Goal: Complete application form

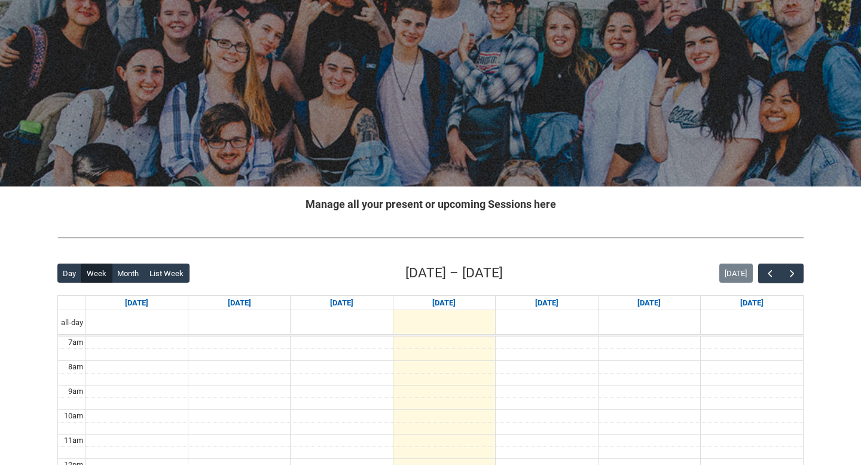
scroll to position [46, 0]
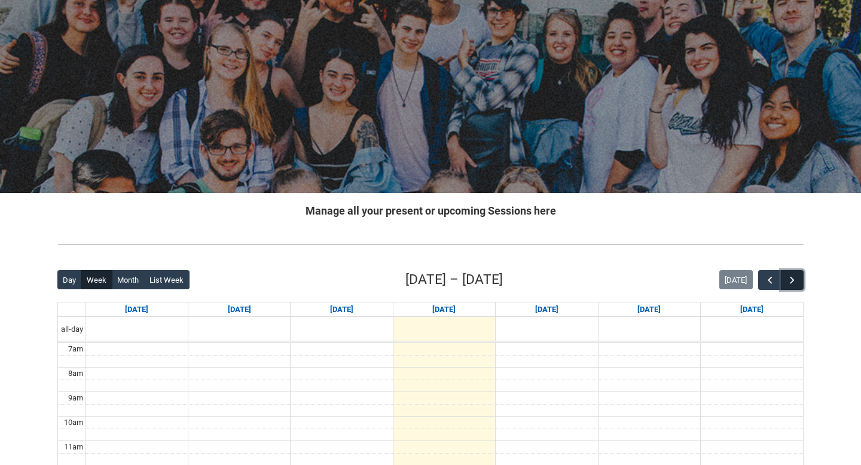
click at [791, 280] on span "button" at bounding box center [793, 281] width 12 height 12
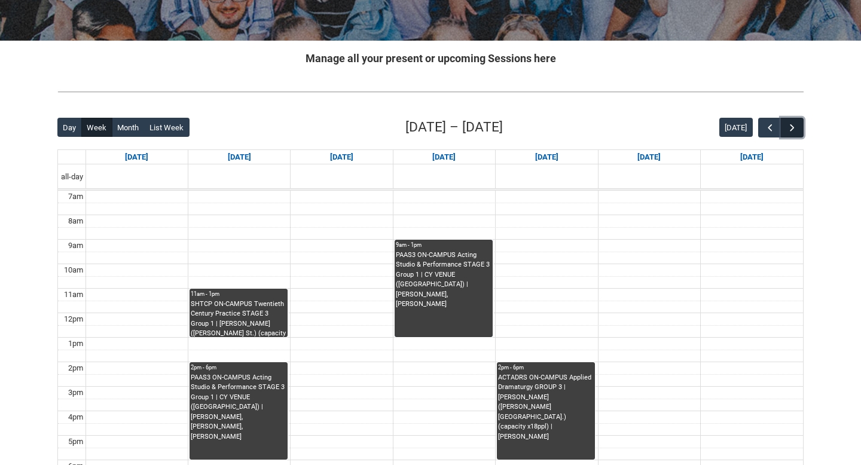
scroll to position [196, 0]
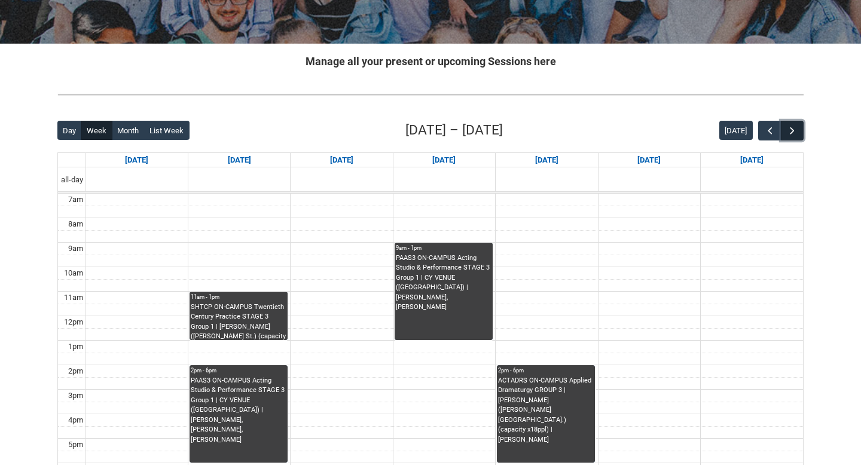
click at [795, 131] on span "button" at bounding box center [793, 131] width 12 height 12
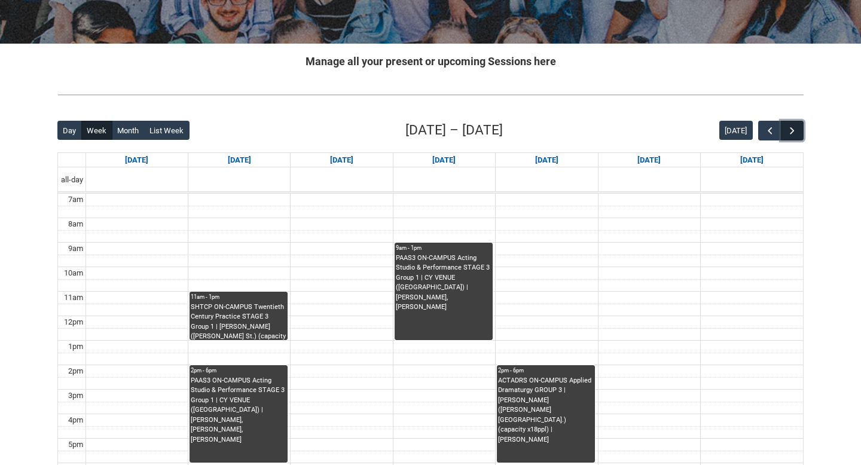
click at [795, 131] on span "button" at bounding box center [793, 131] width 12 height 12
click at [768, 133] on span "button" at bounding box center [771, 131] width 12 height 12
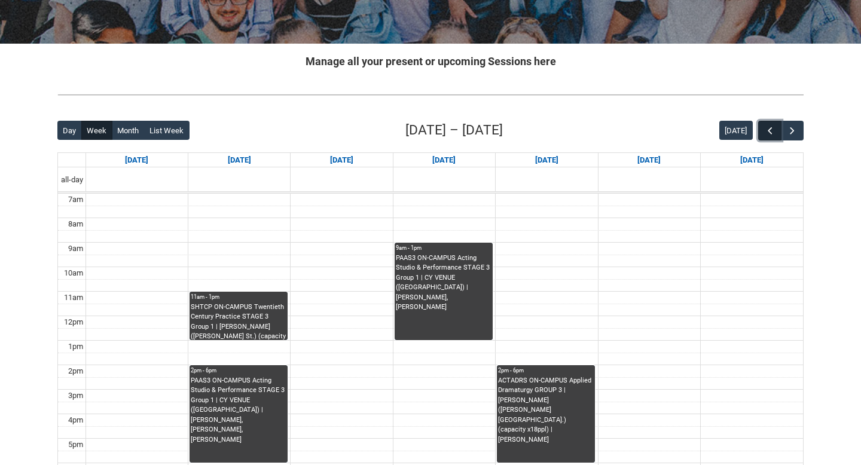
click at [768, 133] on span "button" at bounding box center [771, 131] width 12 height 12
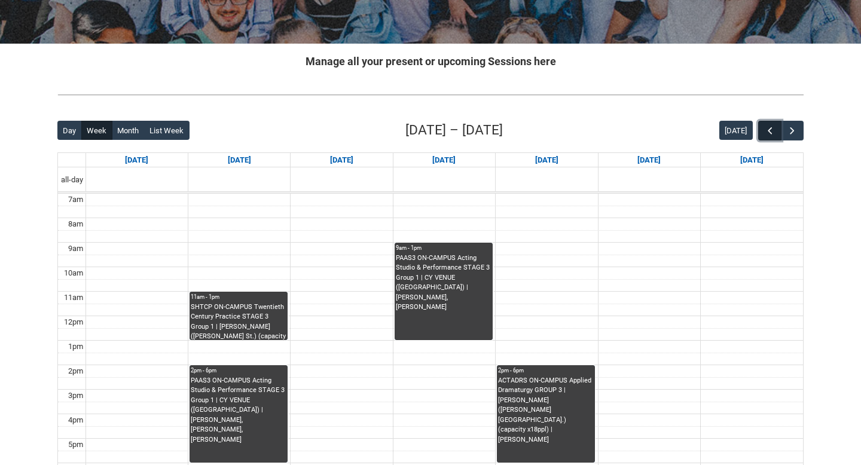
click at [768, 133] on span "button" at bounding box center [771, 131] width 12 height 12
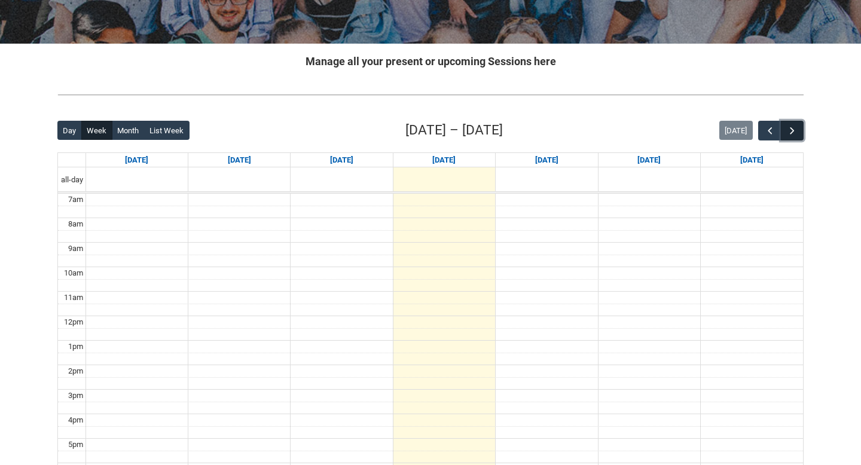
click at [803, 133] on button "button" at bounding box center [792, 131] width 23 height 20
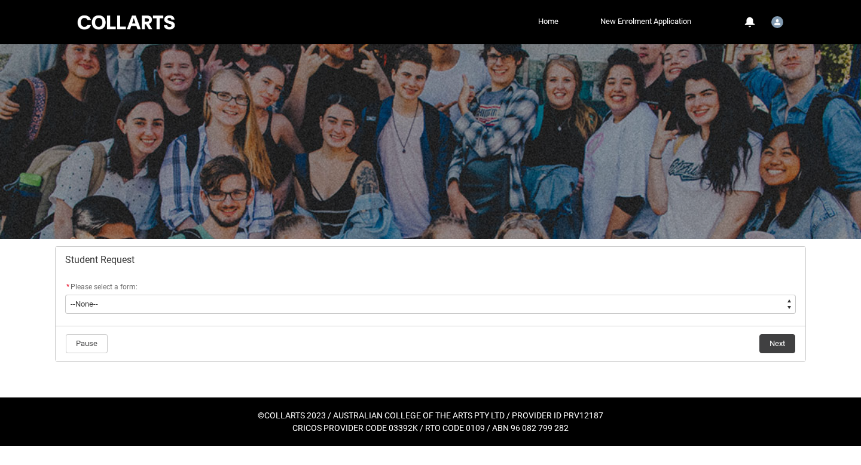
click at [353, 294] on div "* Please select a form:" at bounding box center [430, 288] width 731 height 14
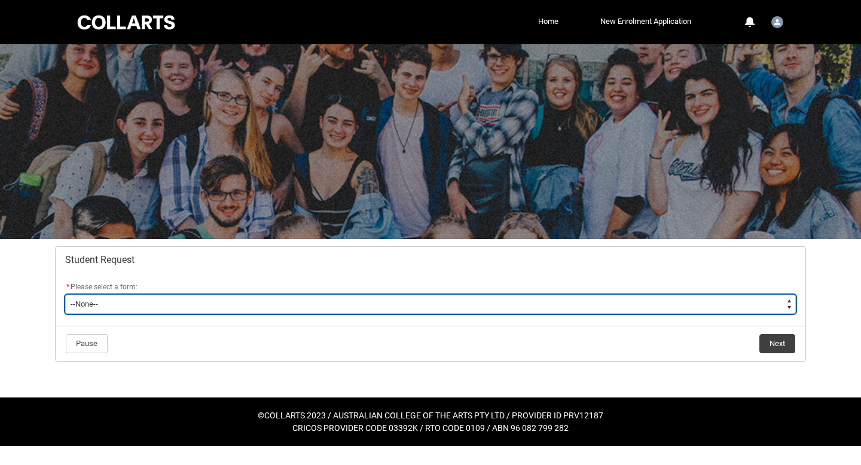
click at [348, 299] on select "--None-- Academic Transcript Application to Appeal Assignment Extension Change …" at bounding box center [430, 304] width 731 height 19
